Goal: Navigation & Orientation: Find specific page/section

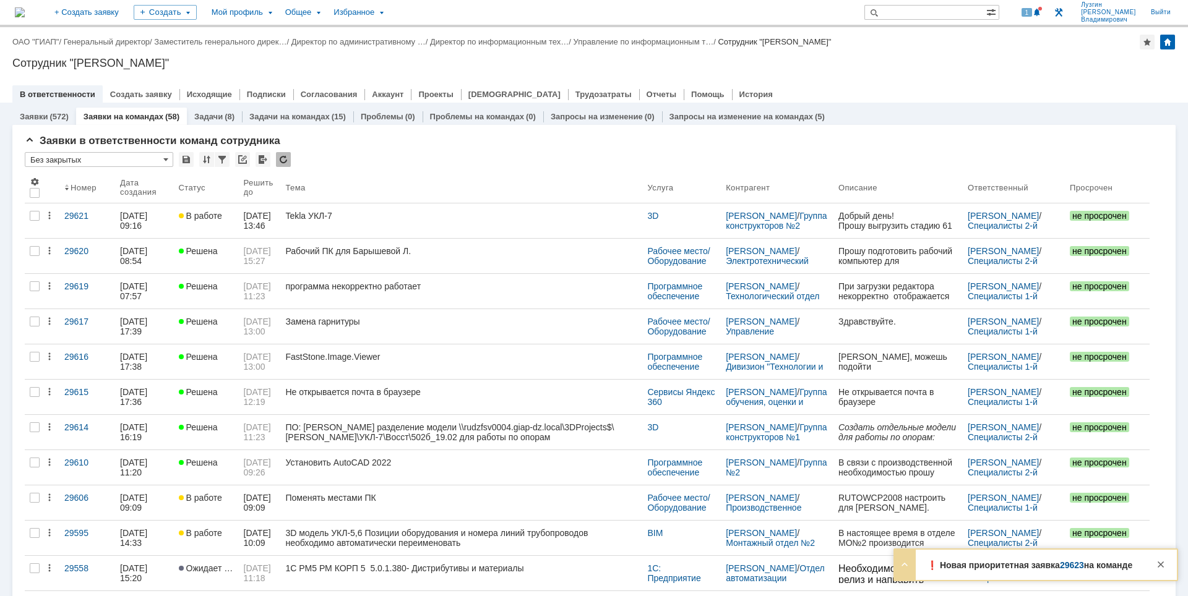
click at [1044, 19] on div "1" at bounding box center [1025, 12] width 37 height 25
click at [1040, 14] on span at bounding box center [1037, 13] width 9 height 10
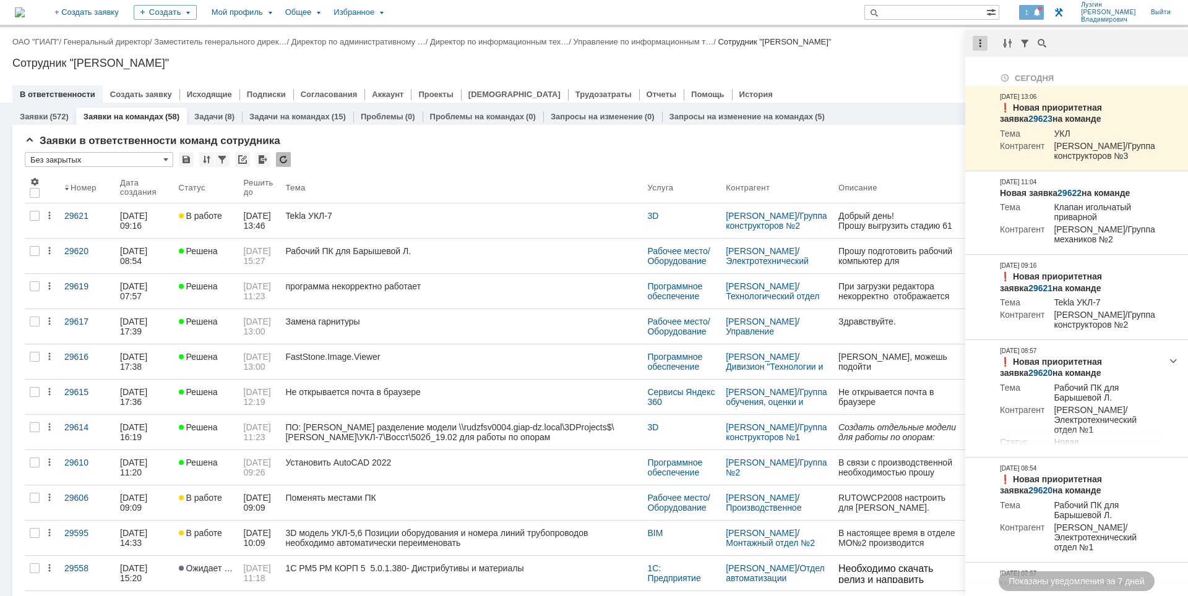
click at [981, 39] on div at bounding box center [980, 43] width 15 height 15
click at [992, 80] on div "Отметить уведомления прочитанными" at bounding box center [1065, 75] width 181 height 19
click at [885, 59] on div "Сотрудник "[PERSON_NAME]"" at bounding box center [593, 63] width 1163 height 12
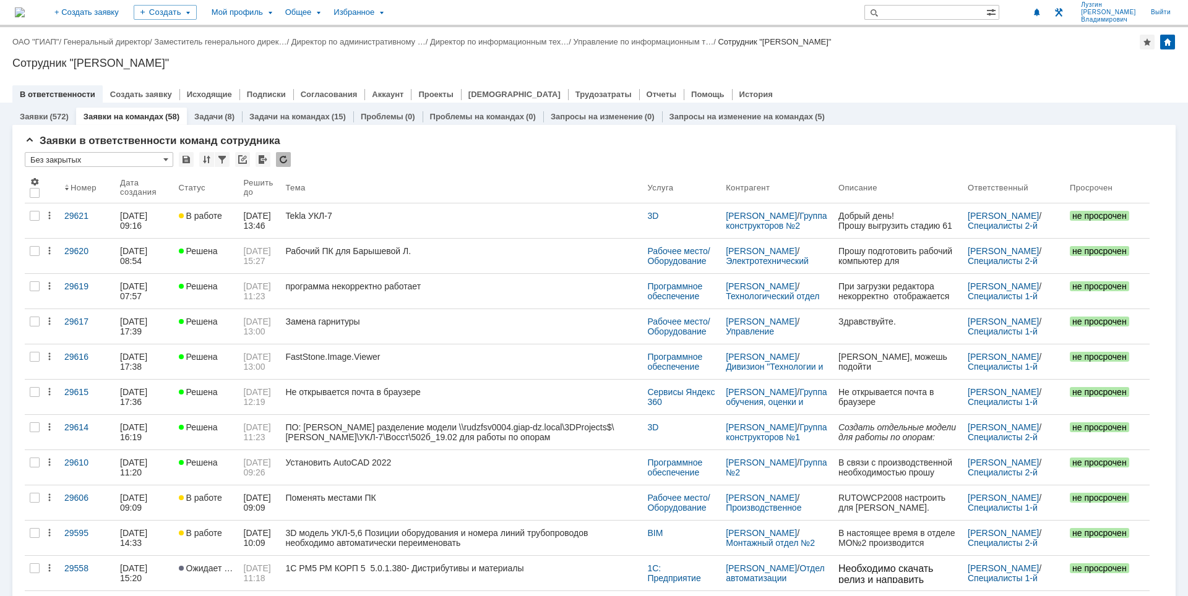
click at [25, 12] on img at bounding box center [20, 12] width 10 height 10
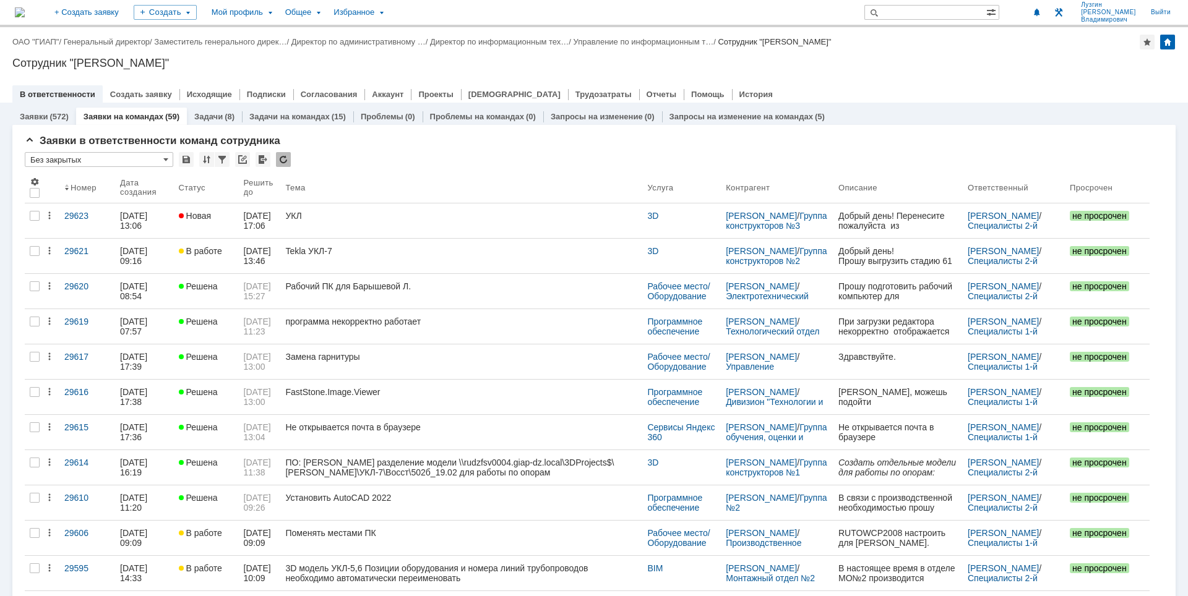
click at [839, 78] on div at bounding box center [593, 82] width 1163 height 10
click at [833, 75] on div "Назад | ОАО "ГИАП" / Генеральный директор / Заместитель генерального дирек… / Д…" at bounding box center [594, 64] width 1188 height 75
click at [939, 66] on div "Сотрудник "[PERSON_NAME]"" at bounding box center [593, 63] width 1163 height 12
click at [826, 93] on div "В ответственности Создать заявку Исходящие Подписки Согласования Аккаунт Проект…" at bounding box center [593, 93] width 1163 height 17
click at [983, 47] on div "Назад | ОАО "ГИАП" / Генеральный директор / Заместитель генерального дирек… / Д…" at bounding box center [593, 42] width 1163 height 15
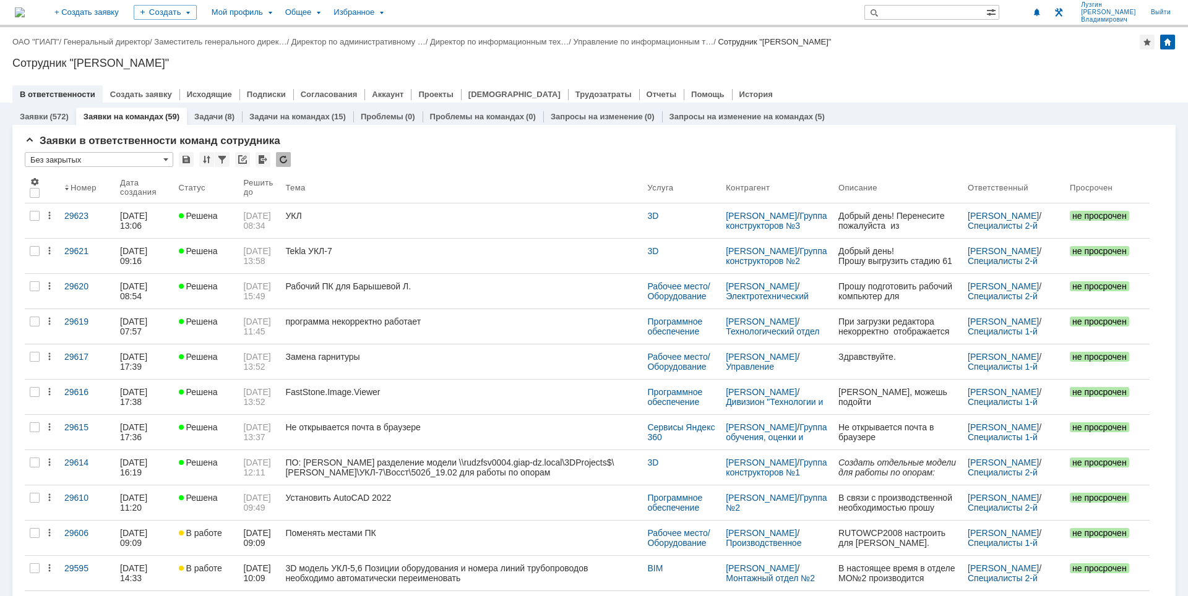
click at [923, 59] on div "Сотрудник "[PERSON_NAME]"" at bounding box center [593, 63] width 1163 height 12
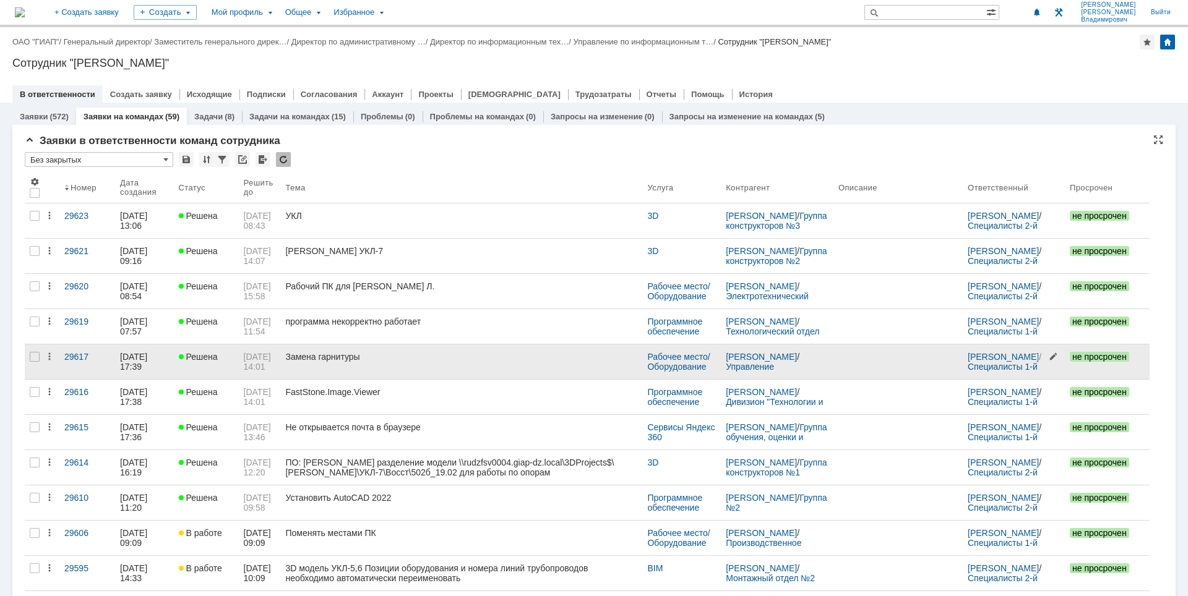
drag, startPoint x: 896, startPoint y: 62, endPoint x: 1028, endPoint y: 376, distance: 340.8
click at [897, 62] on div "Сотрудник "[PERSON_NAME]"" at bounding box center [593, 63] width 1163 height 12
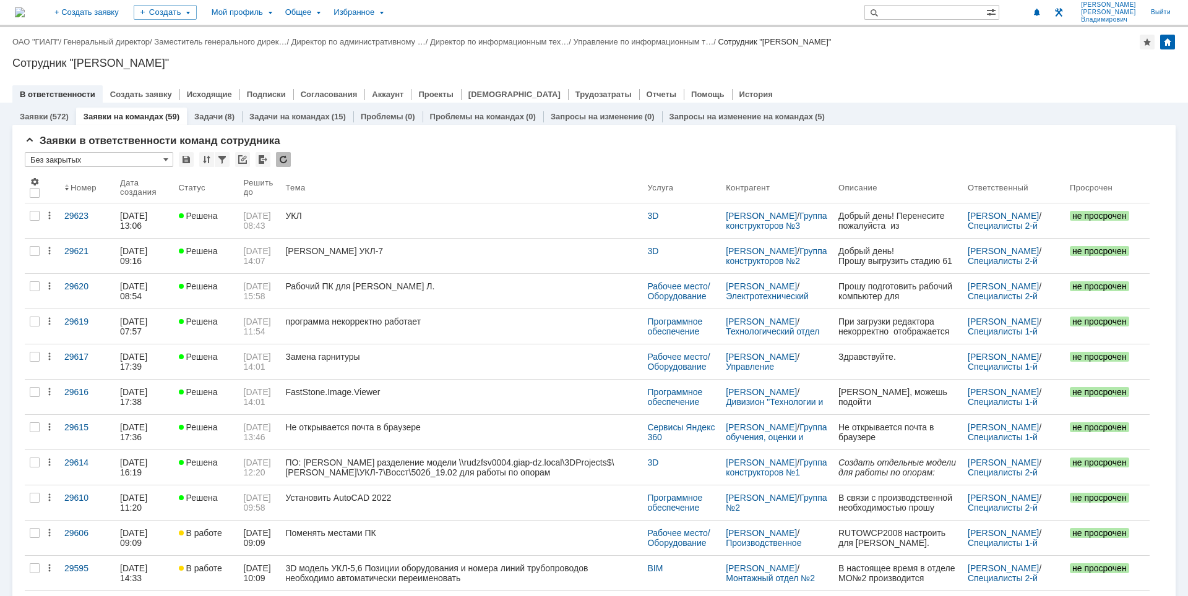
click at [931, 56] on div "Назад | ОАО "ГИАП" / Генеральный директор / Заместитель генерального дирек… / Д…" at bounding box center [594, 64] width 1188 height 75
